Goal: Task Accomplishment & Management: Use online tool/utility

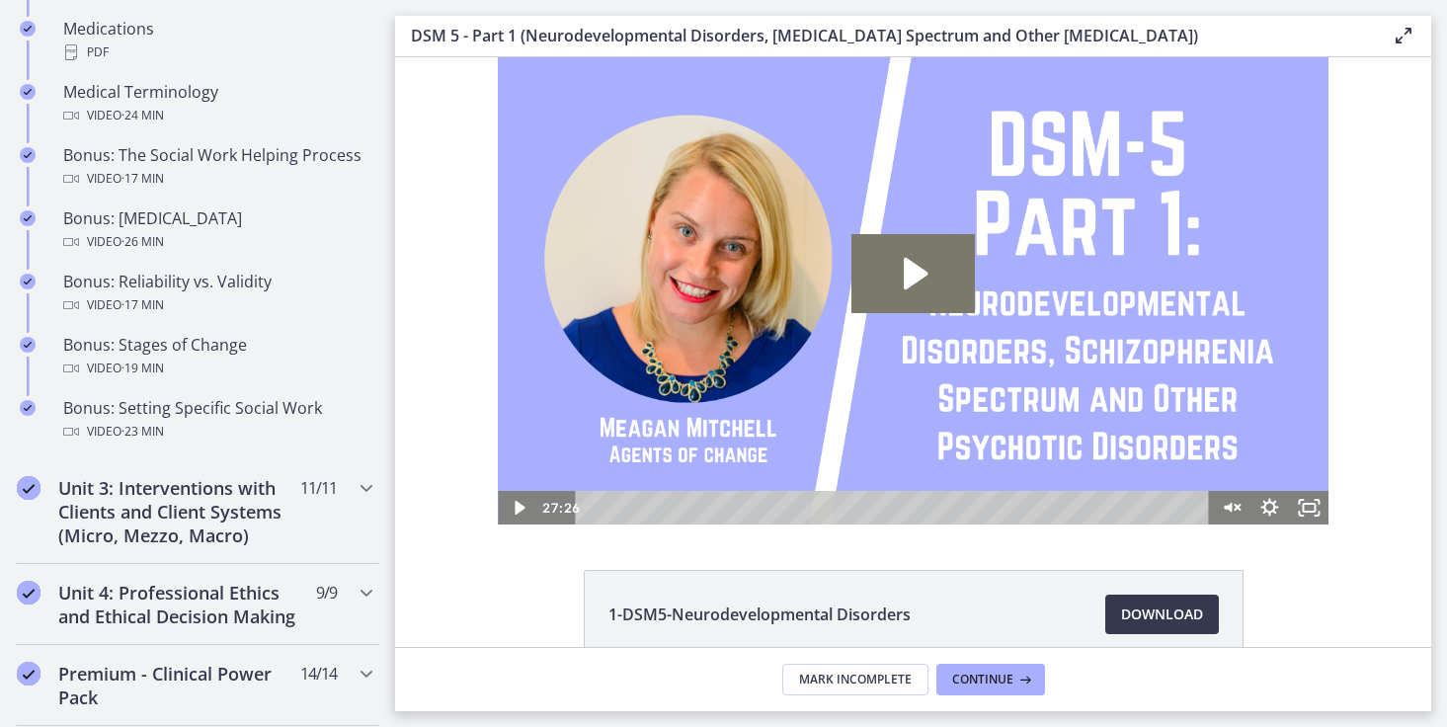
scroll to position [1900, 0]
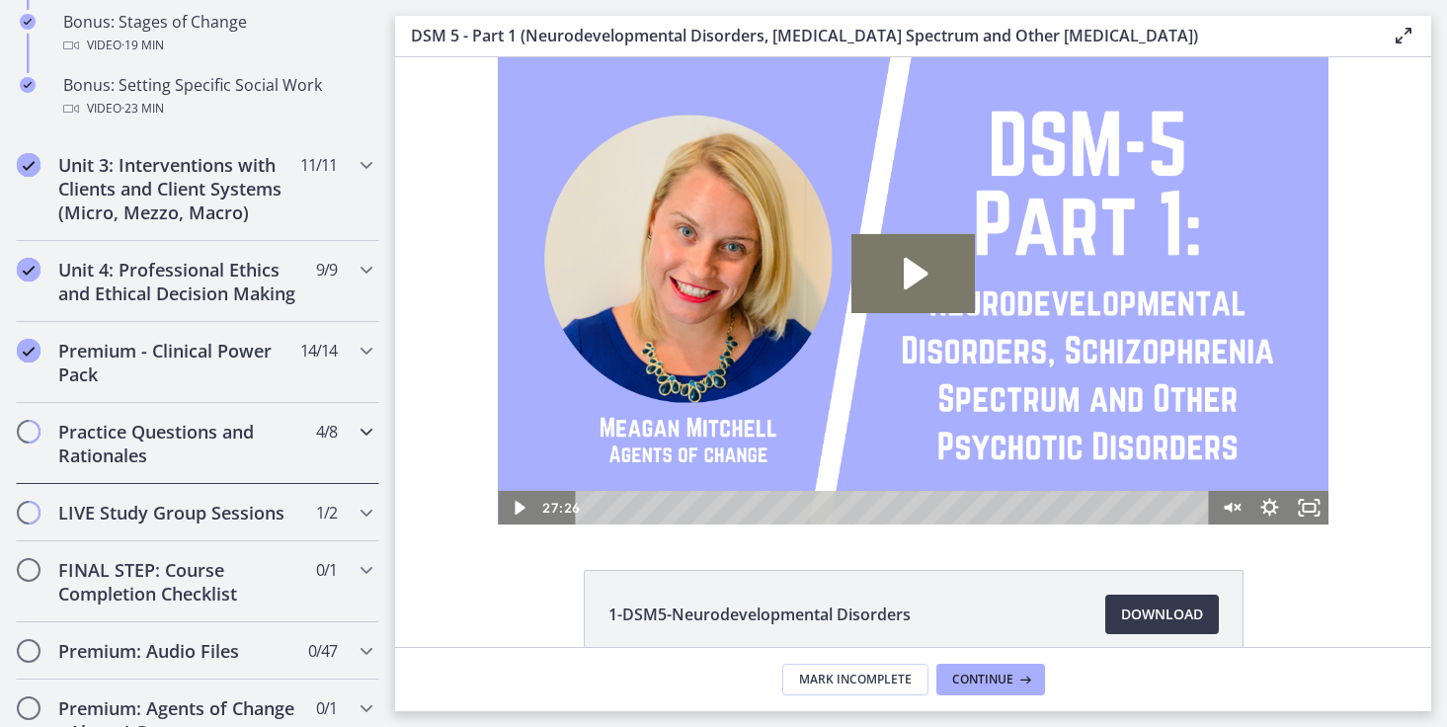
click at [263, 467] on h2 "Practice Questions and Rationales" at bounding box center [178, 443] width 241 height 47
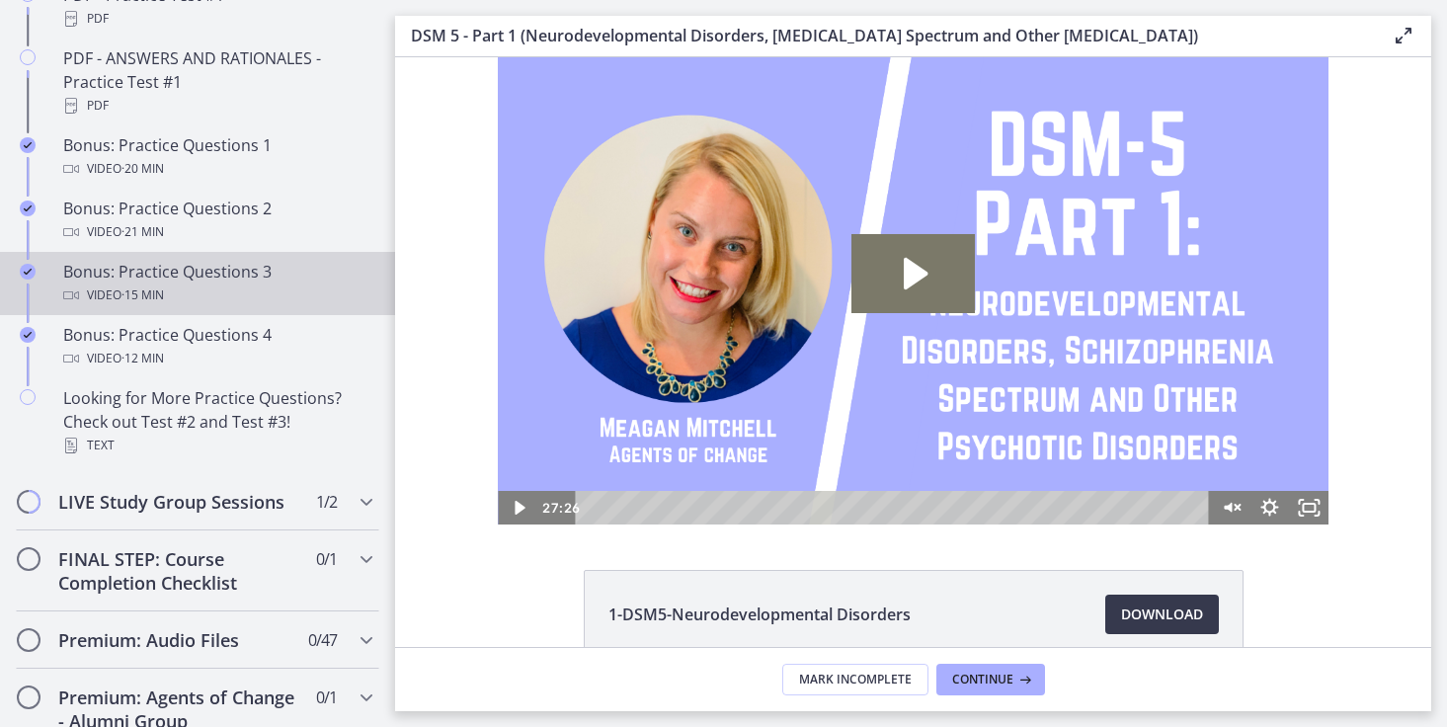
scroll to position [918, 0]
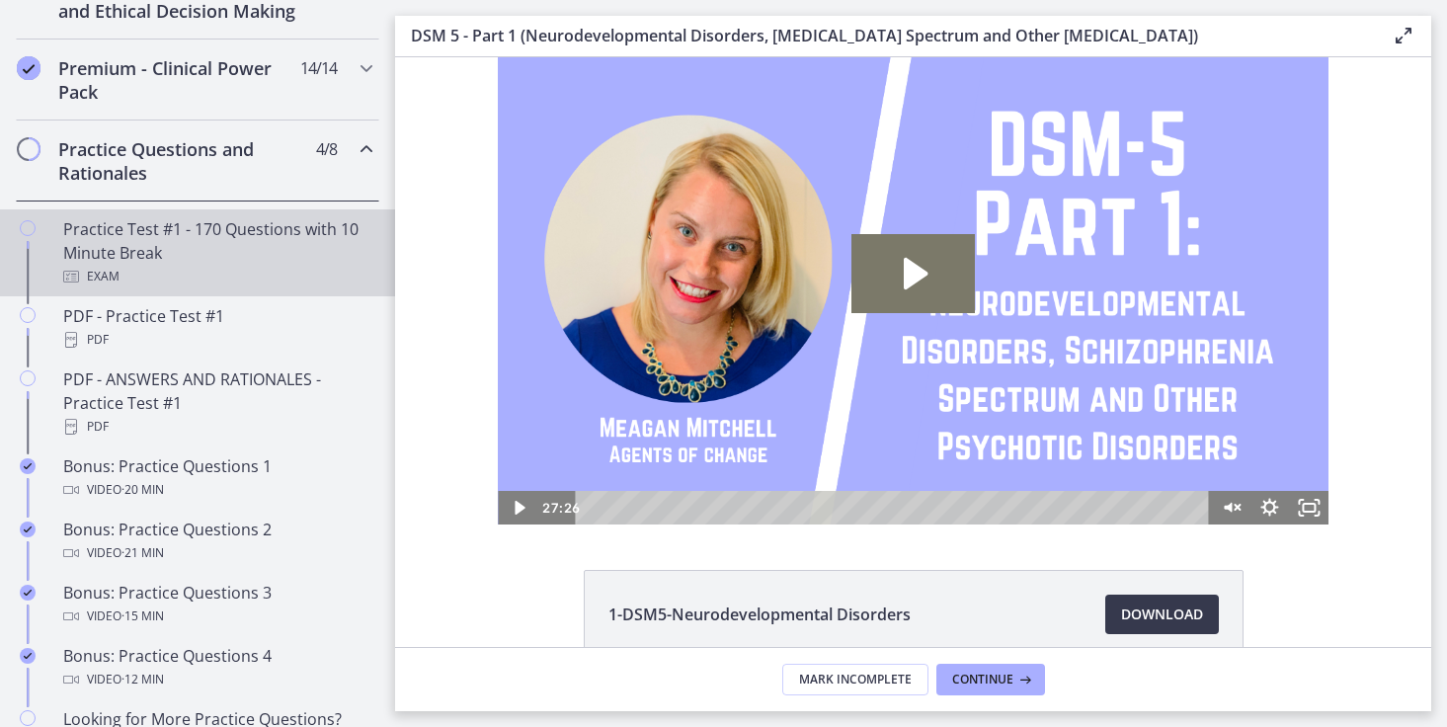
click at [206, 288] on div "Exam" at bounding box center [217, 277] width 308 height 24
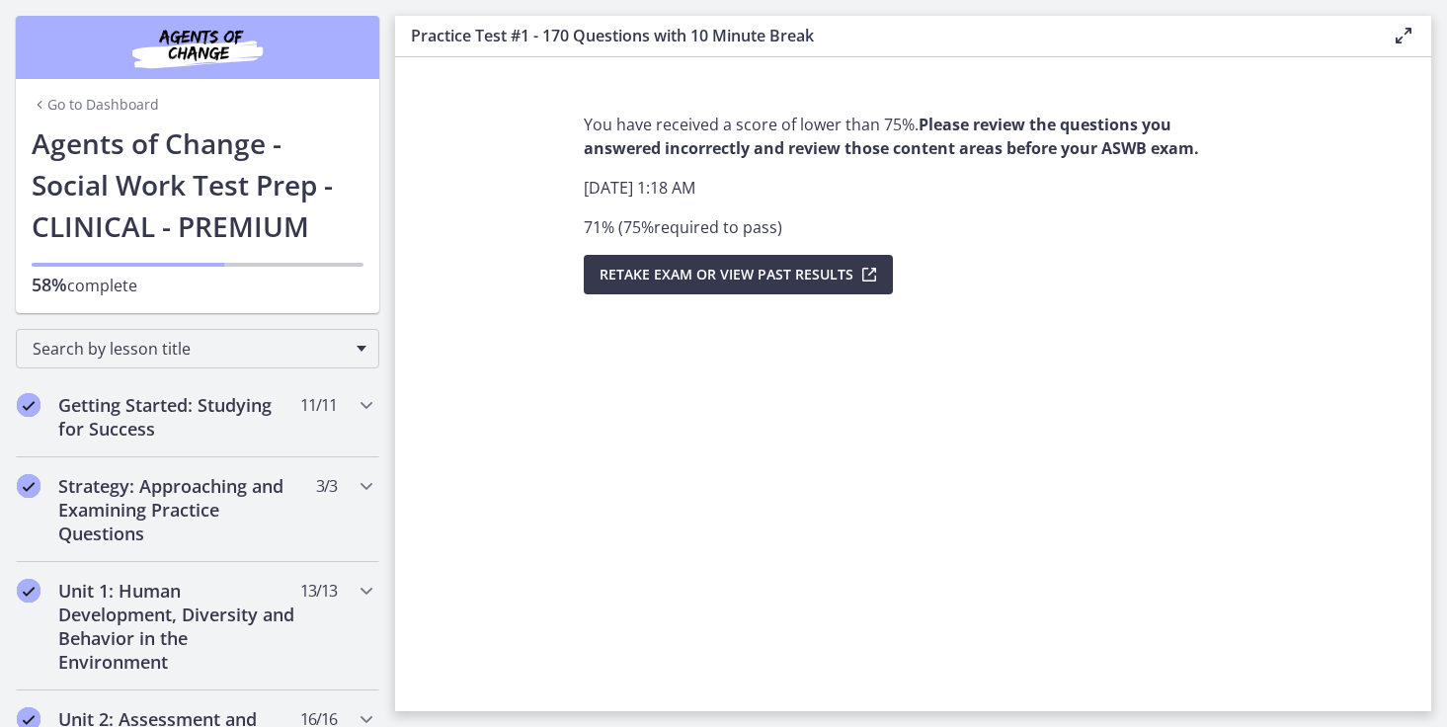
click at [77, 118] on div "Go to Dashboard" at bounding box center [198, 100] width 364 height 43
click at [75, 109] on link "Go to Dashboard" at bounding box center [95, 105] width 127 height 20
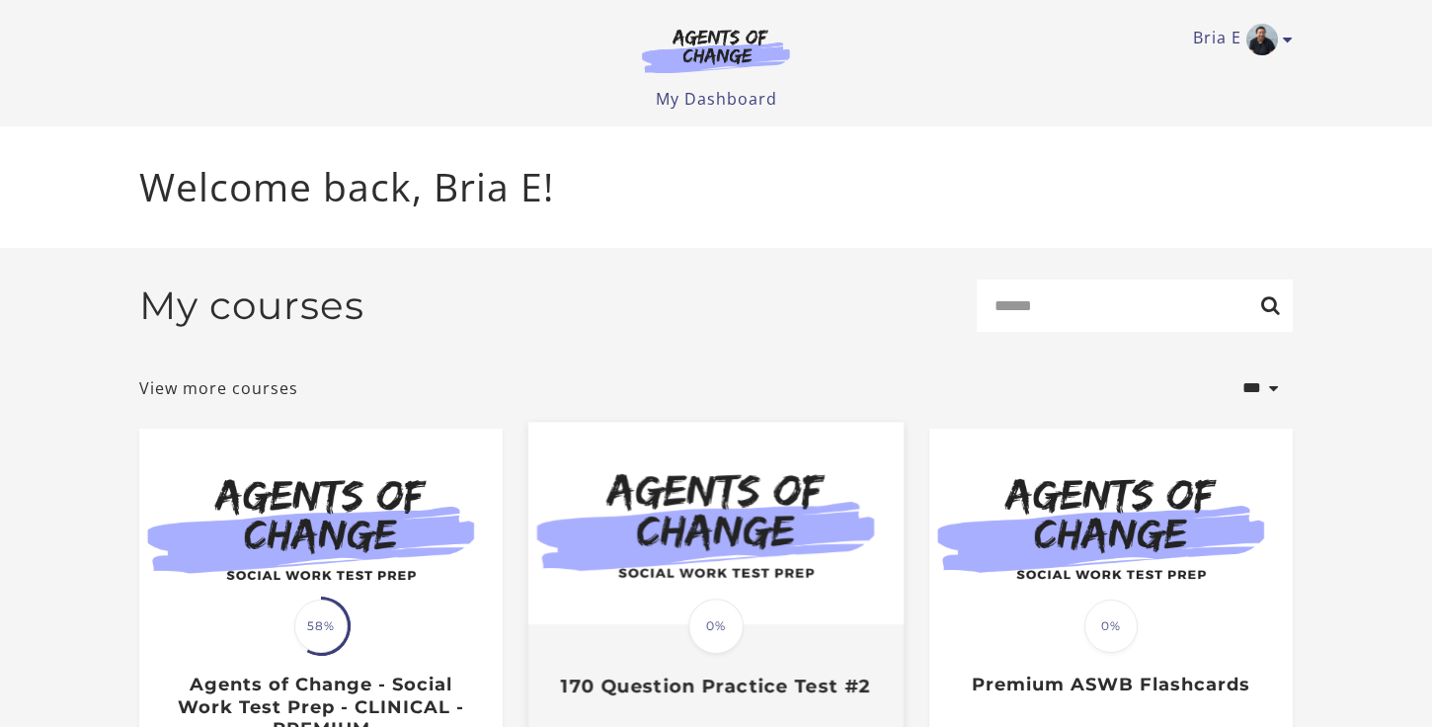
click at [794, 589] on img at bounding box center [715, 524] width 375 height 202
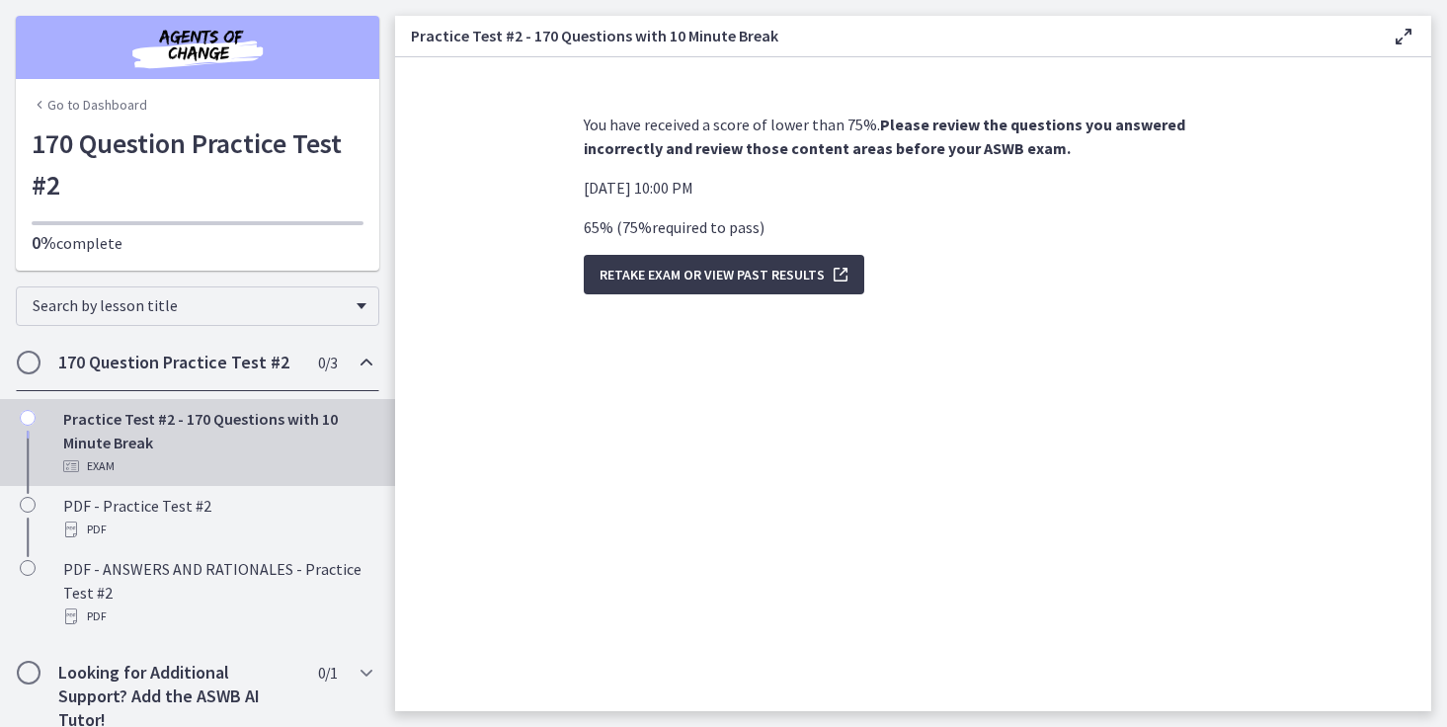
click at [693, 306] on div "You have received a score of lower than 75%. Please review the questions you an…" at bounding box center [913, 404] width 691 height 614
click at [697, 292] on button "Retake Exam OR View Past Results" at bounding box center [724, 275] width 281 height 40
